Goal: Check status

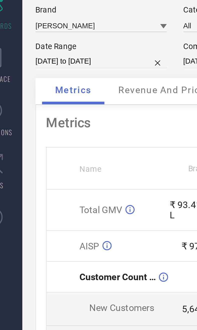
select select "7"
select select "2025"
select select "8"
select select "2025"
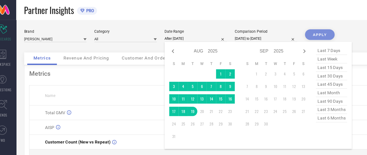
type input "[DATE] to [DATE]"
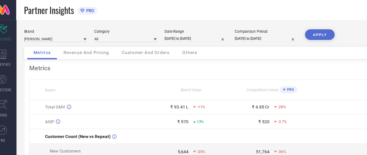
select select "7"
select select "2024"
select select "8"
select select "2024"
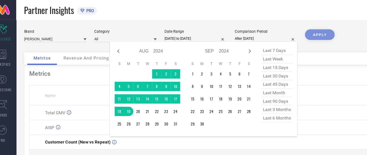
type input "[DATE] to [DATE]"
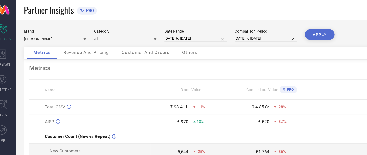
click at [196, 28] on button "APPLY" at bounding box center [266, 28] width 24 height 9
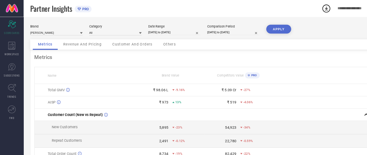
click at [196, 29] on button "APPLY" at bounding box center [266, 28] width 24 height 9
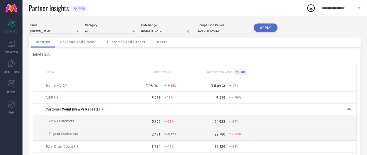
click at [196, 29] on button "APPLY" at bounding box center [266, 28] width 24 height 9
click at [95, 47] on div "Revenue And Pricing" at bounding box center [78, 43] width 47 height 10
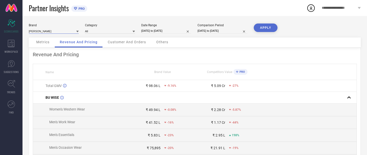
click at [53, 32] on input at bounding box center [54, 31] width 50 height 5
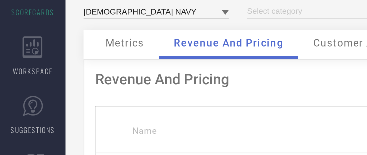
type input "All"
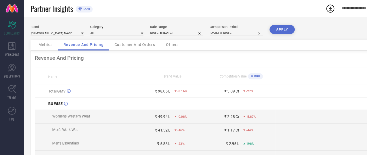
click at [196, 29] on button "APPLY" at bounding box center [266, 28] width 24 height 9
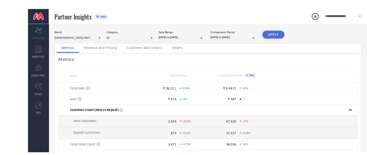
scroll to position [0, 0]
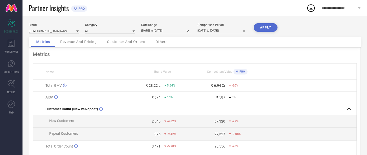
click at [82, 44] on span "Revenue And Pricing" at bounding box center [78, 42] width 37 height 4
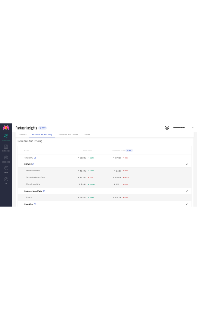
scroll to position [0, 0]
